Goal: Contribute content: Contribute content

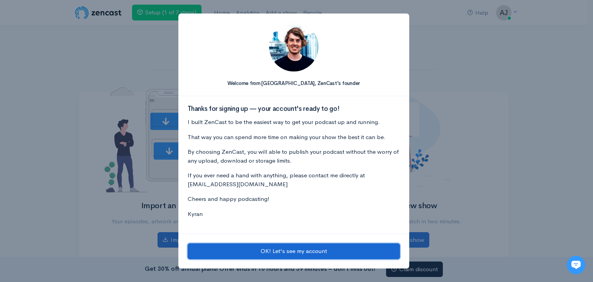
click at [332, 252] on button "OK! Let's see my account" at bounding box center [294, 251] width 212 height 16
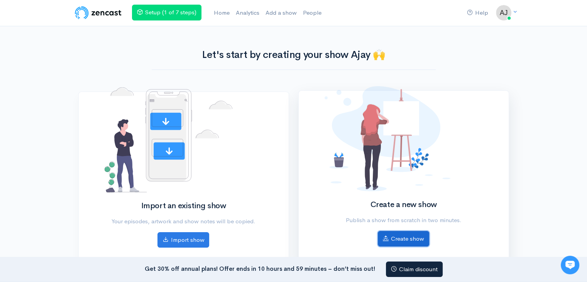
click at [396, 237] on link "Create show" at bounding box center [403, 239] width 51 height 16
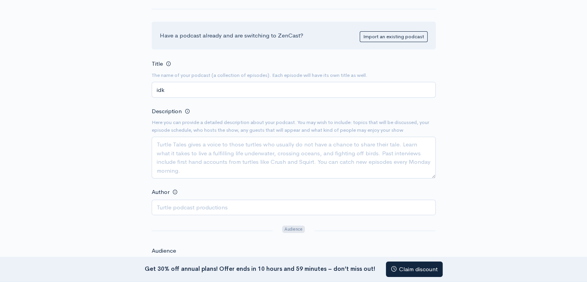
scroll to position [117, 0]
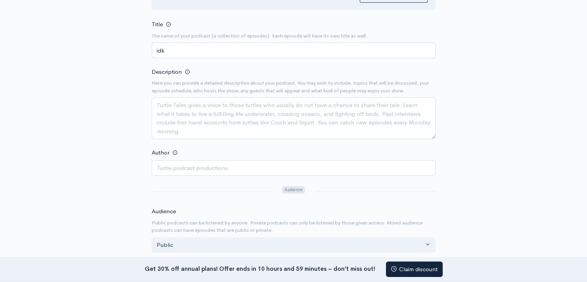
type input "idk"
click at [260, 167] on input "Author" at bounding box center [294, 168] width 284 height 16
type input "hehhehe"
click at [233, 118] on textarea "Description" at bounding box center [294, 118] width 284 height 42
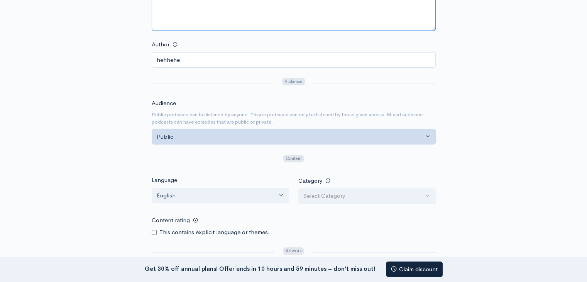
scroll to position [225, 0]
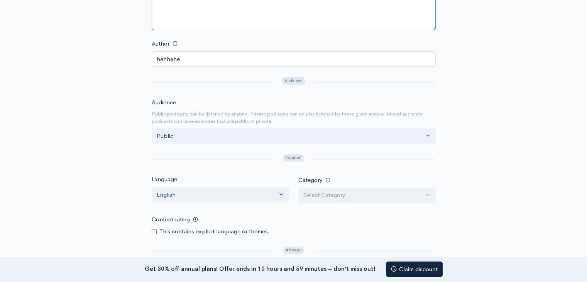
type textarea "byyh"
click at [170, 229] on label "This contains explicit language or themes." at bounding box center [214, 231] width 110 height 9
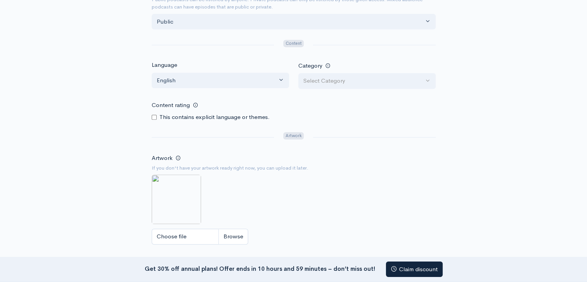
scroll to position [343, 0]
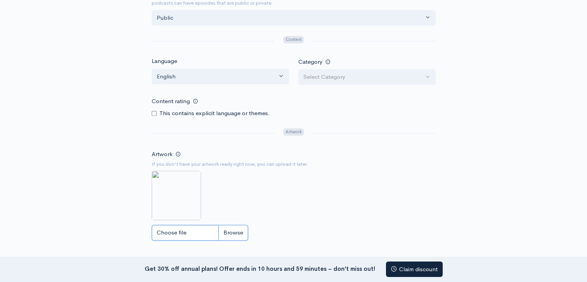
click at [201, 233] on input "Choose file" at bounding box center [200, 233] width 96 height 16
type input "C:\fakepath\silver-removebg-preview.png"
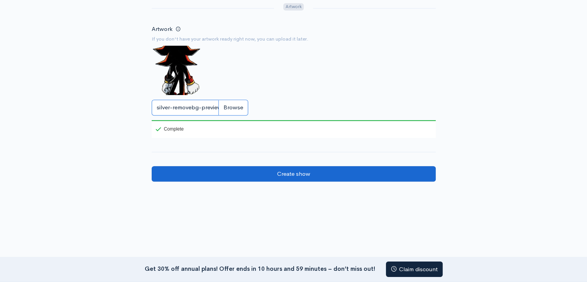
scroll to position [469, 0]
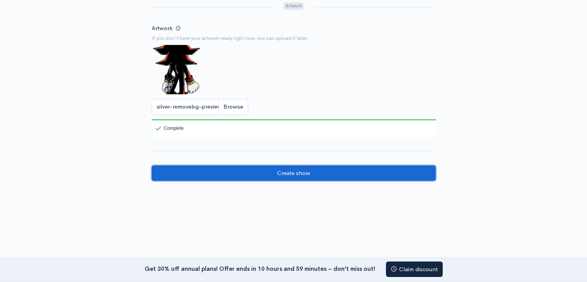
click at [345, 175] on input "Create show" at bounding box center [294, 173] width 284 height 16
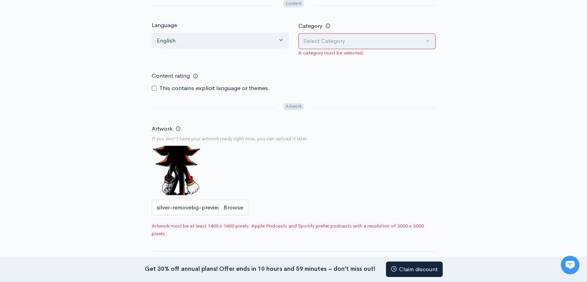
scroll to position [380, 0]
click at [240, 201] on input "silver-removebg-preview.png" at bounding box center [200, 207] width 96 height 16
type input "C:\fakepath\Screenshot [DATE] 131831.png"
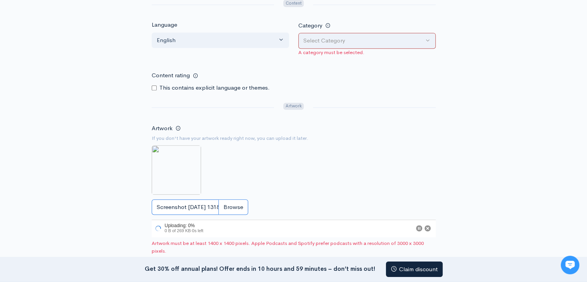
scroll to position [471, 0]
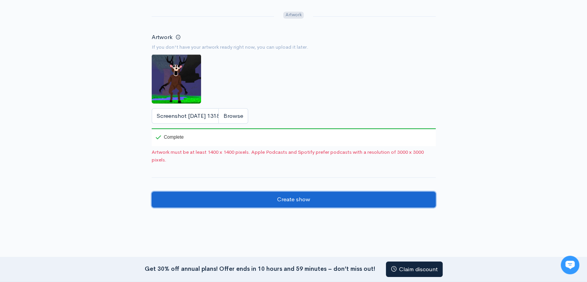
click at [284, 201] on input "Create show" at bounding box center [294, 199] width 284 height 16
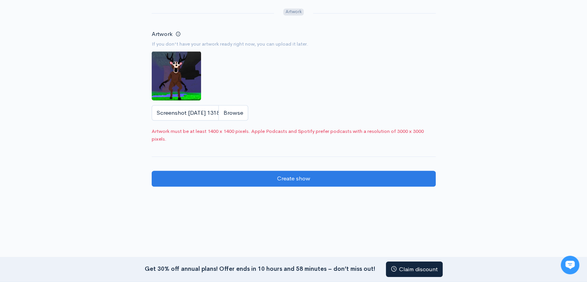
scroll to position [475, 0]
